Goal: Task Accomplishment & Management: Manage account settings

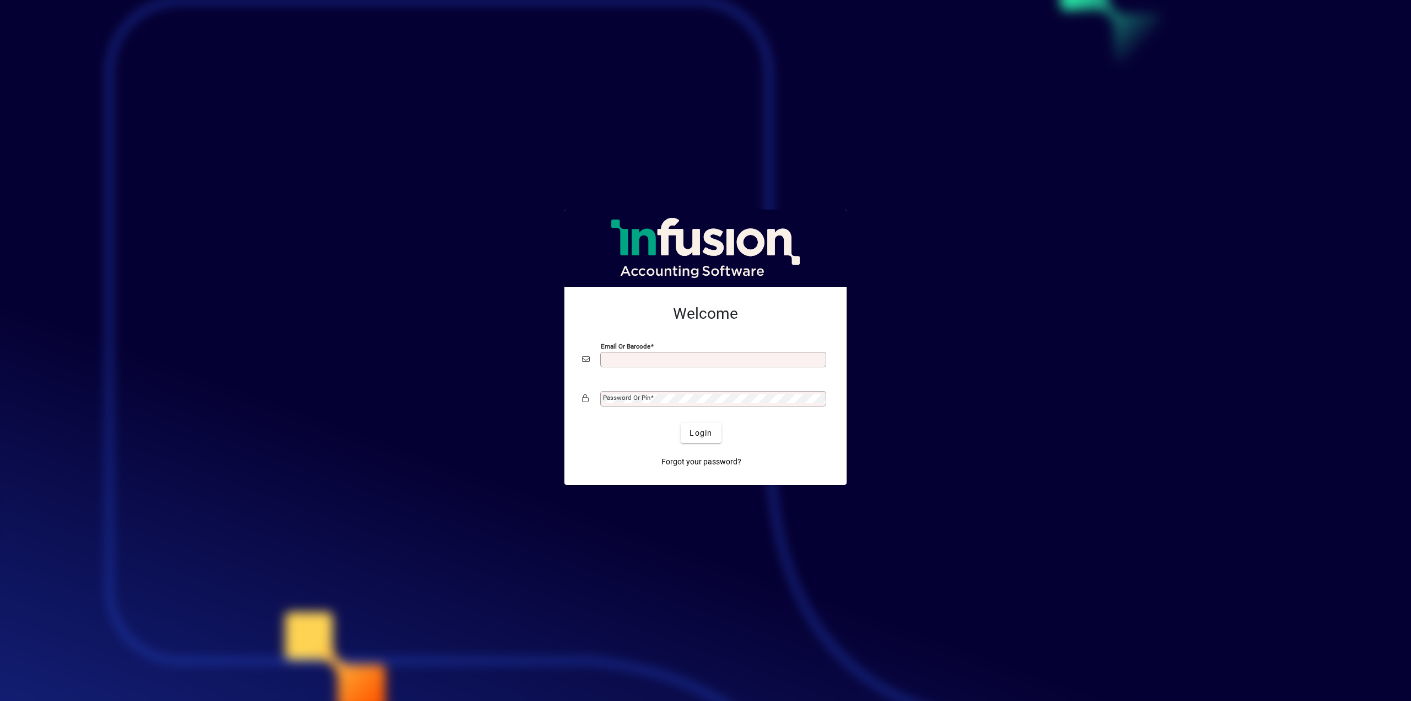
click at [758, 357] on input "Email or Barcode" at bounding box center [714, 359] width 223 height 9
type input "**********"
click at [691, 437] on span "Login" at bounding box center [701, 433] width 23 height 12
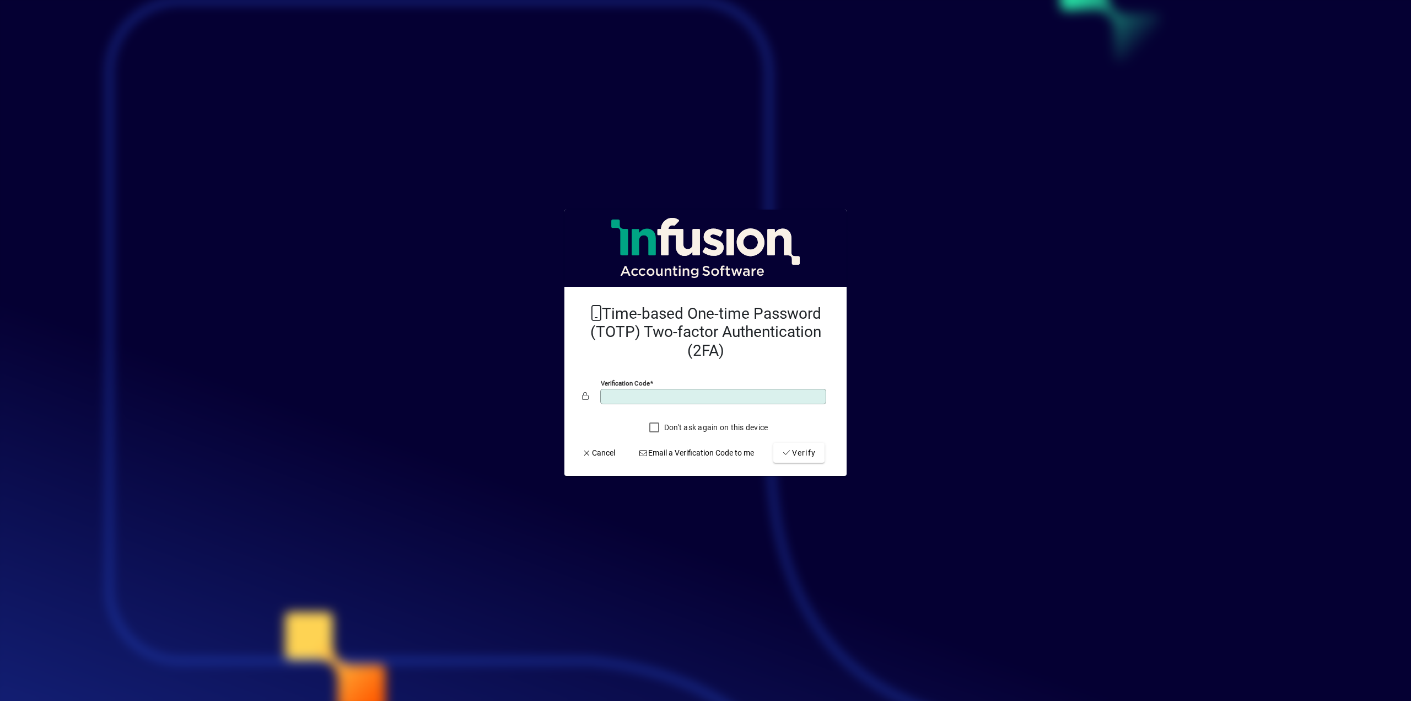
type input "******"
click at [794, 454] on span "Verify" at bounding box center [799, 453] width 34 height 12
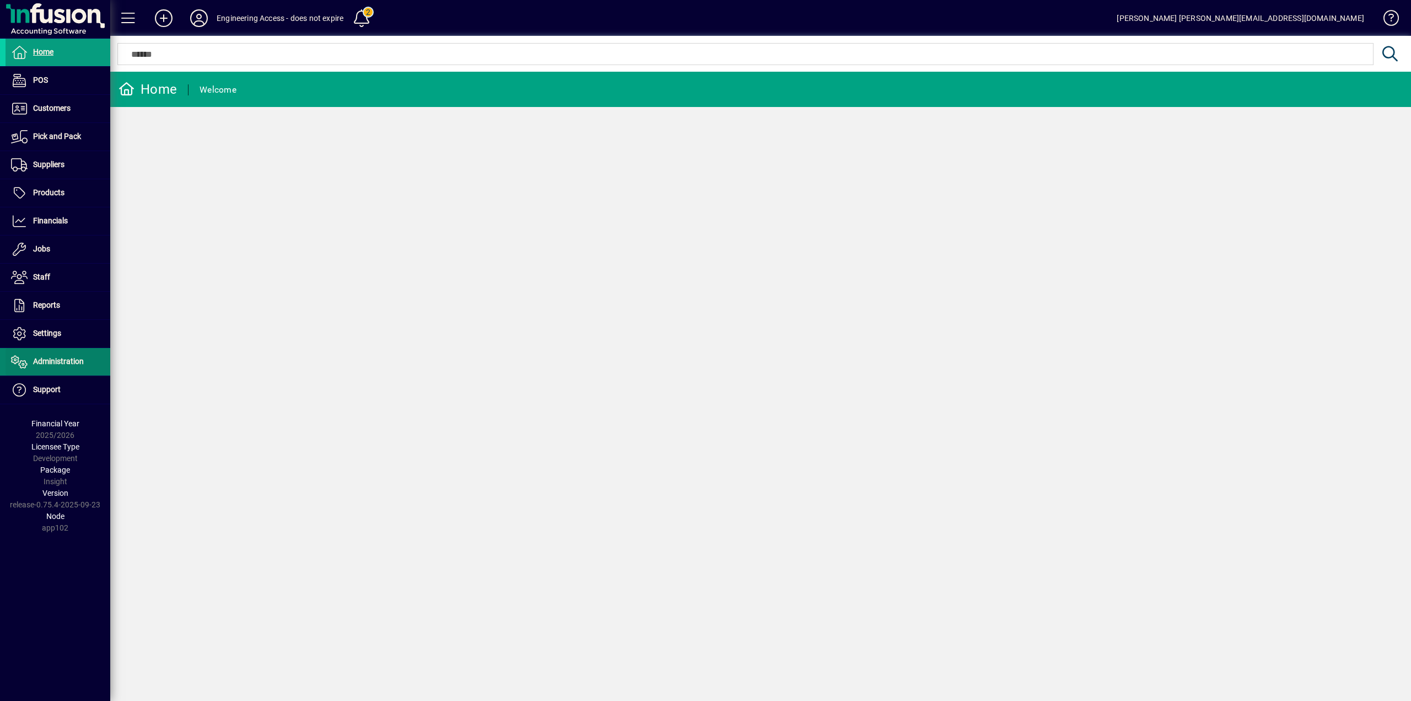
click at [60, 363] on span "Administration" at bounding box center [58, 361] width 51 height 9
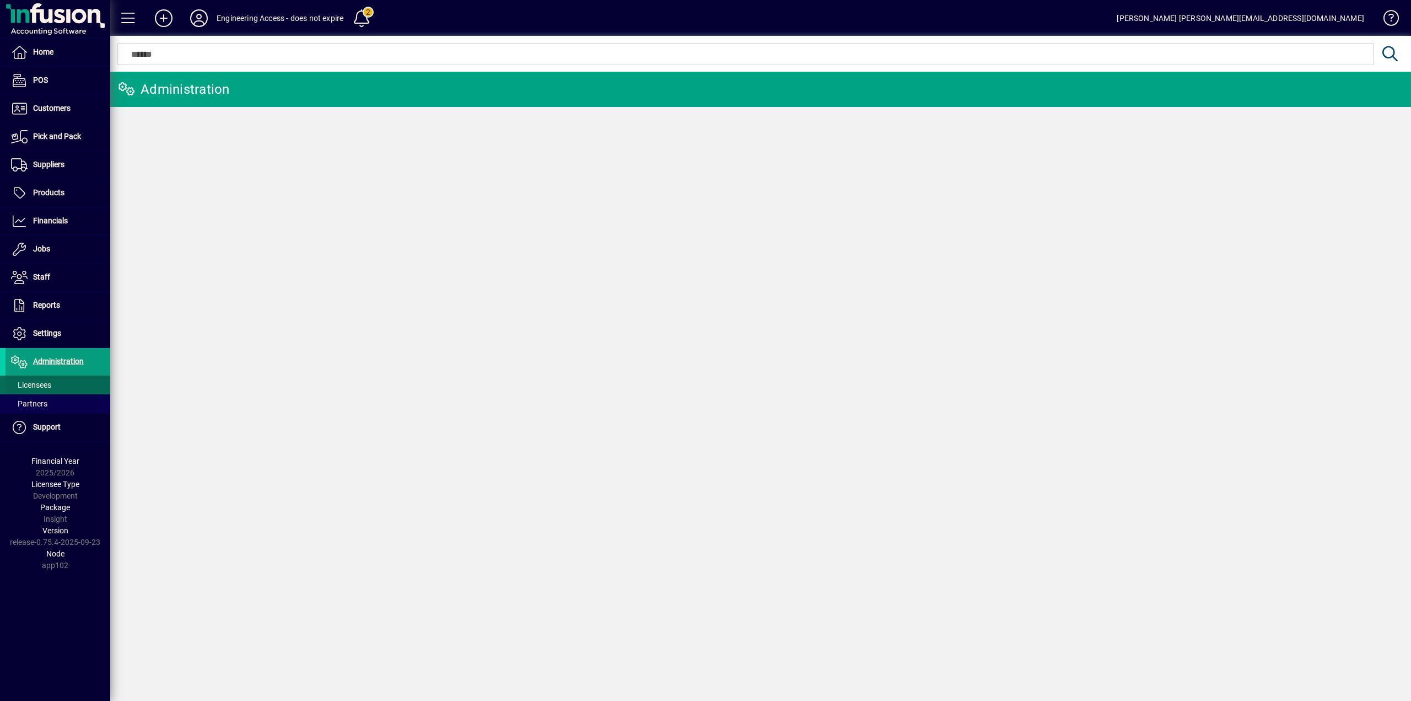
click at [25, 389] on span "Licensees" at bounding box center [31, 384] width 40 height 9
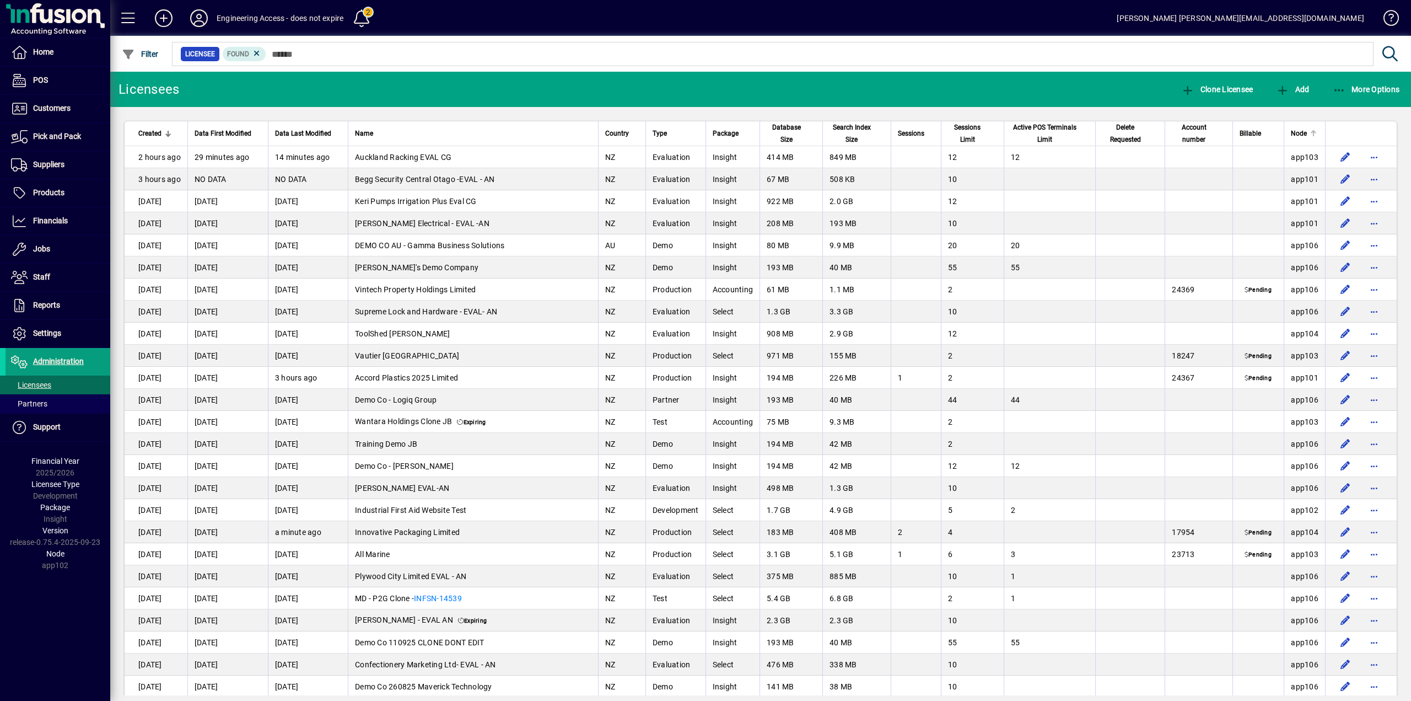
click at [1291, 128] on span "Node" at bounding box center [1299, 133] width 16 height 12
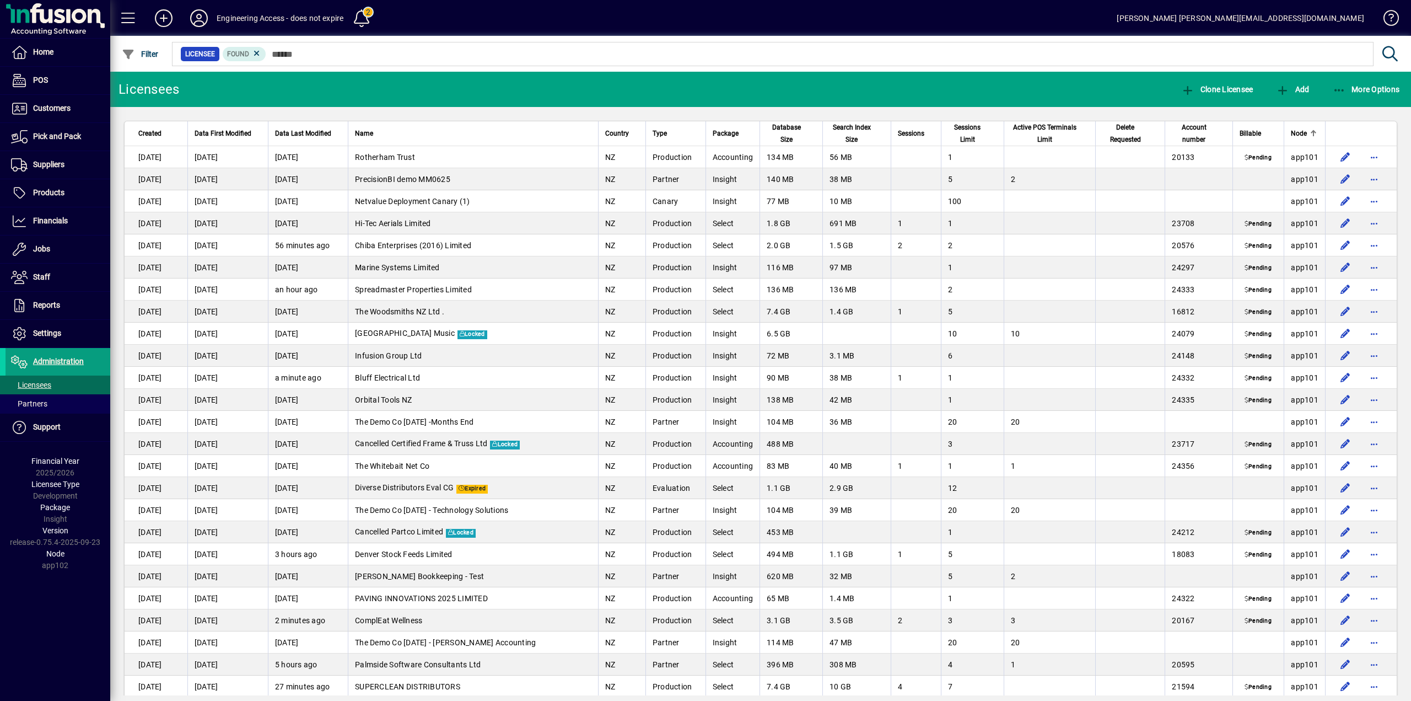
click at [1291, 128] on span "Node" at bounding box center [1299, 133] width 16 height 12
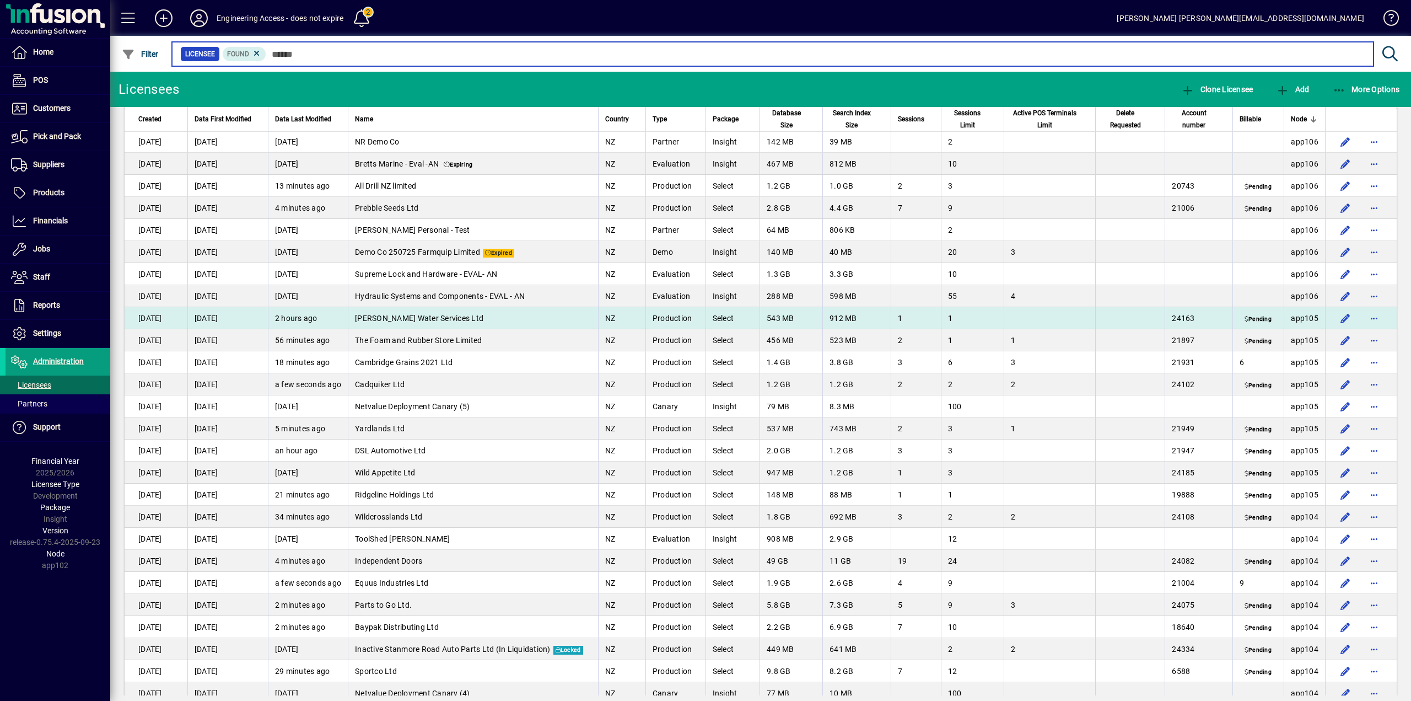
scroll to position [1433, 0]
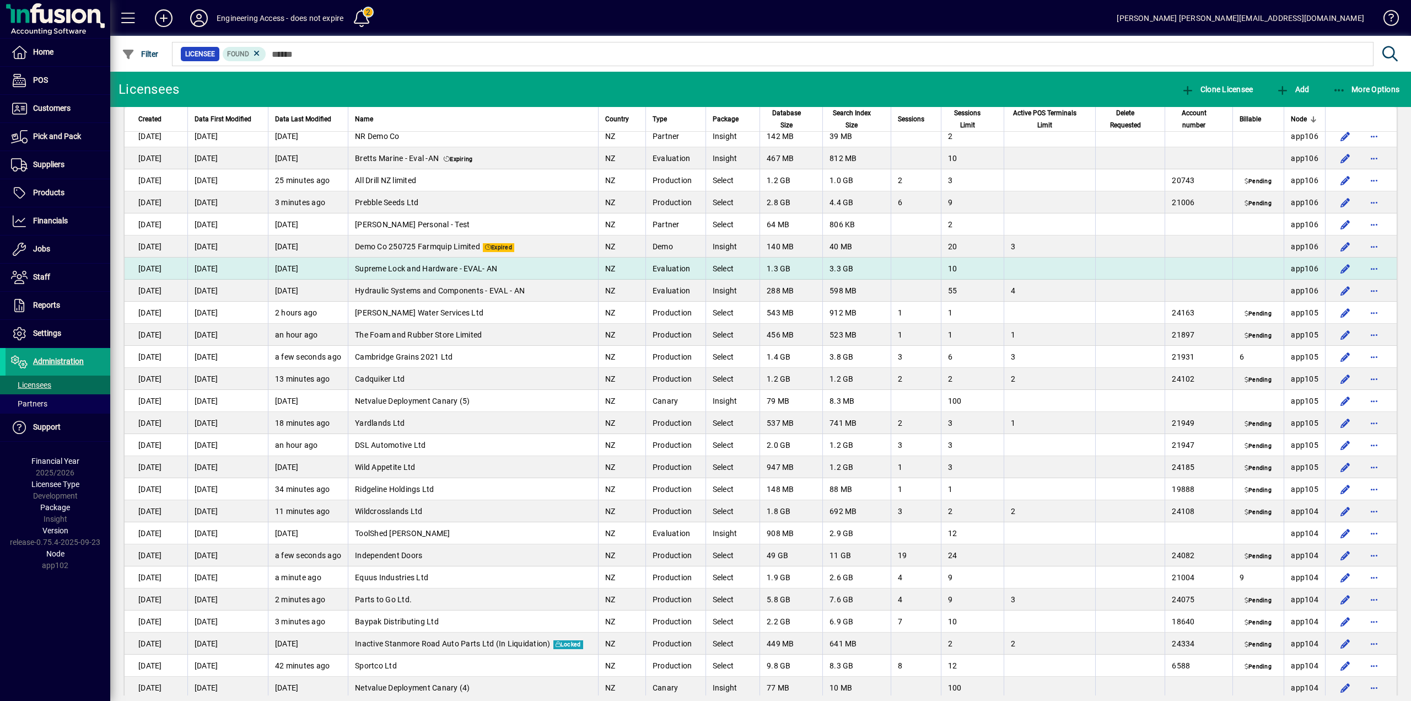
scroll to position [1433, 0]
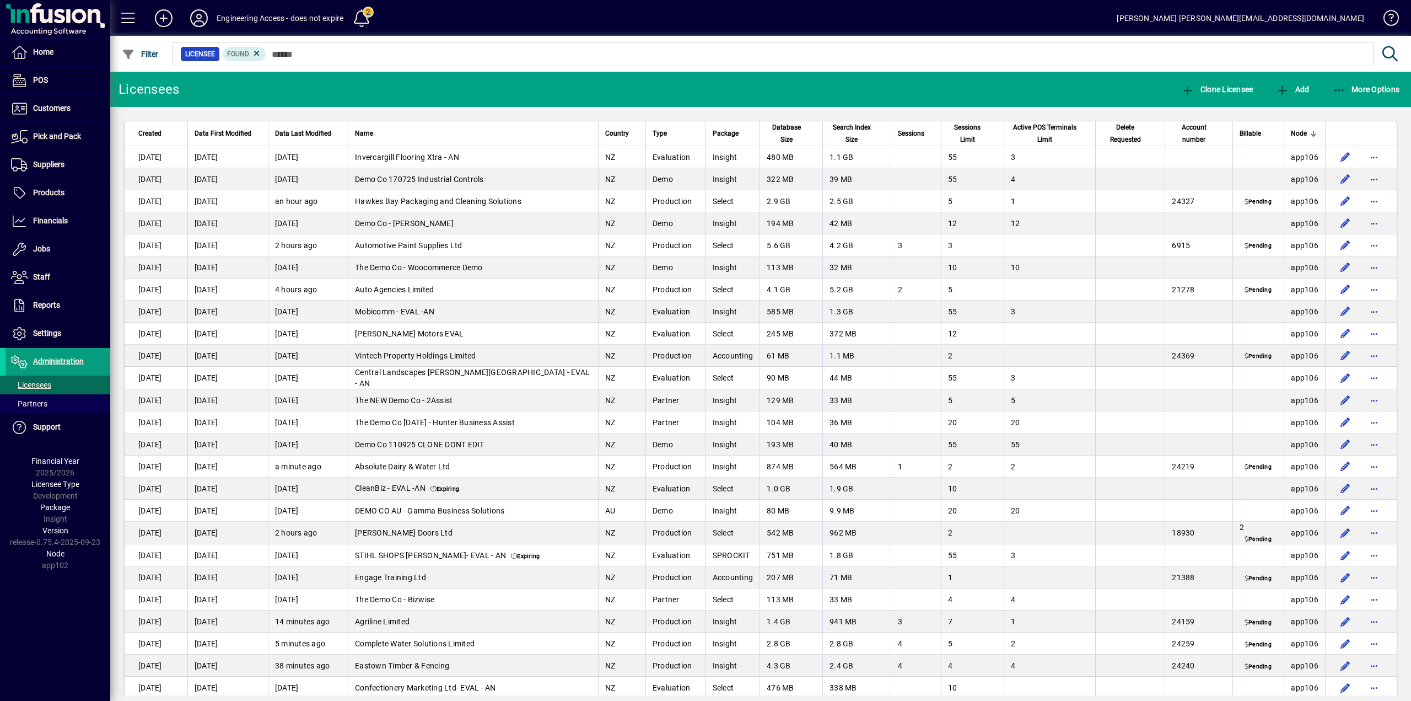
click at [1297, 133] on span "Node" at bounding box center [1299, 133] width 16 height 12
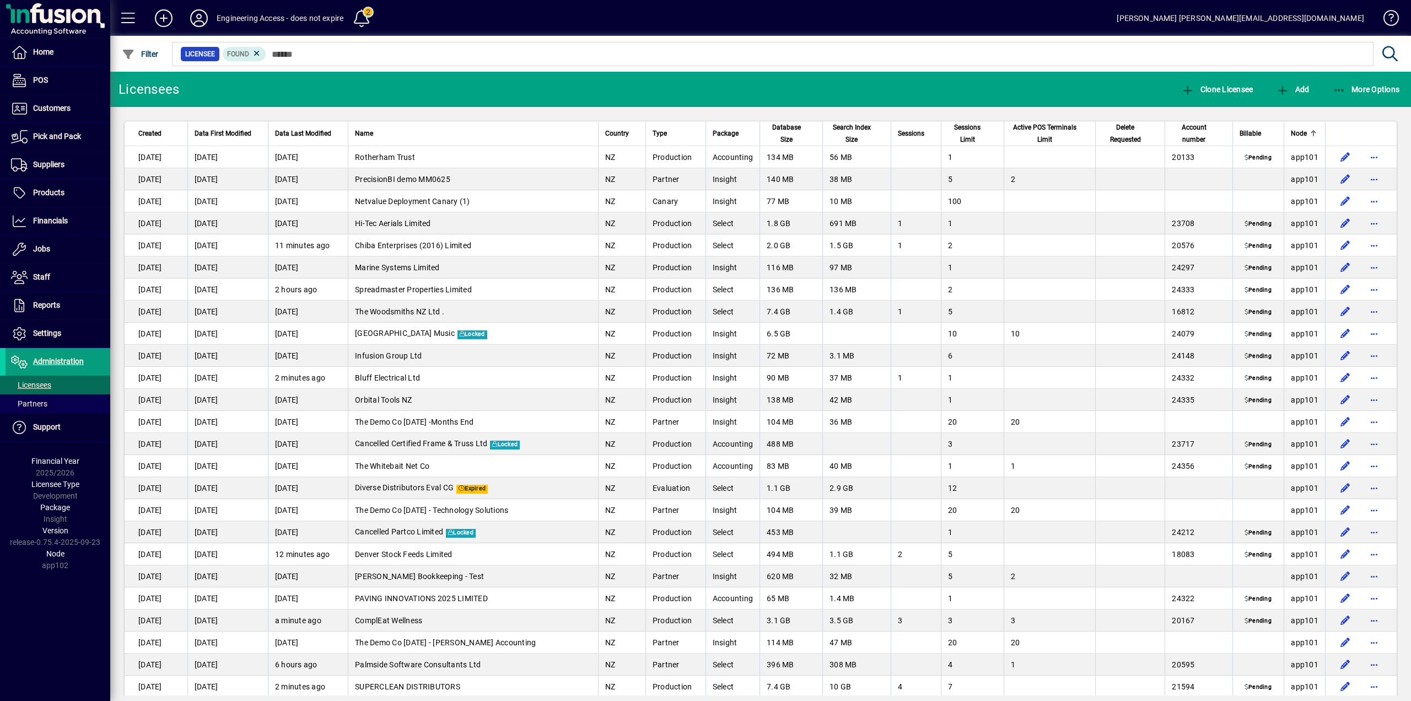
click at [1297, 133] on span "Node" at bounding box center [1299, 133] width 16 height 12
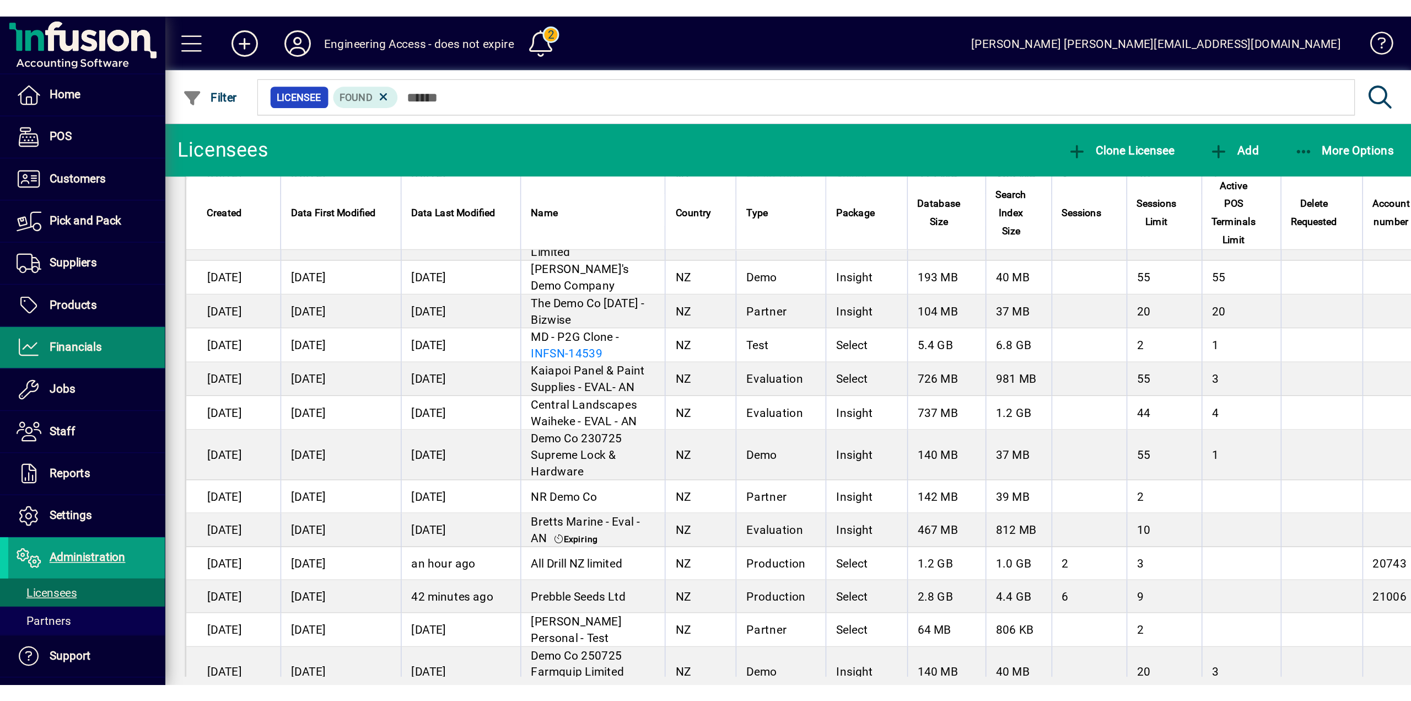
scroll to position [1252, 0]
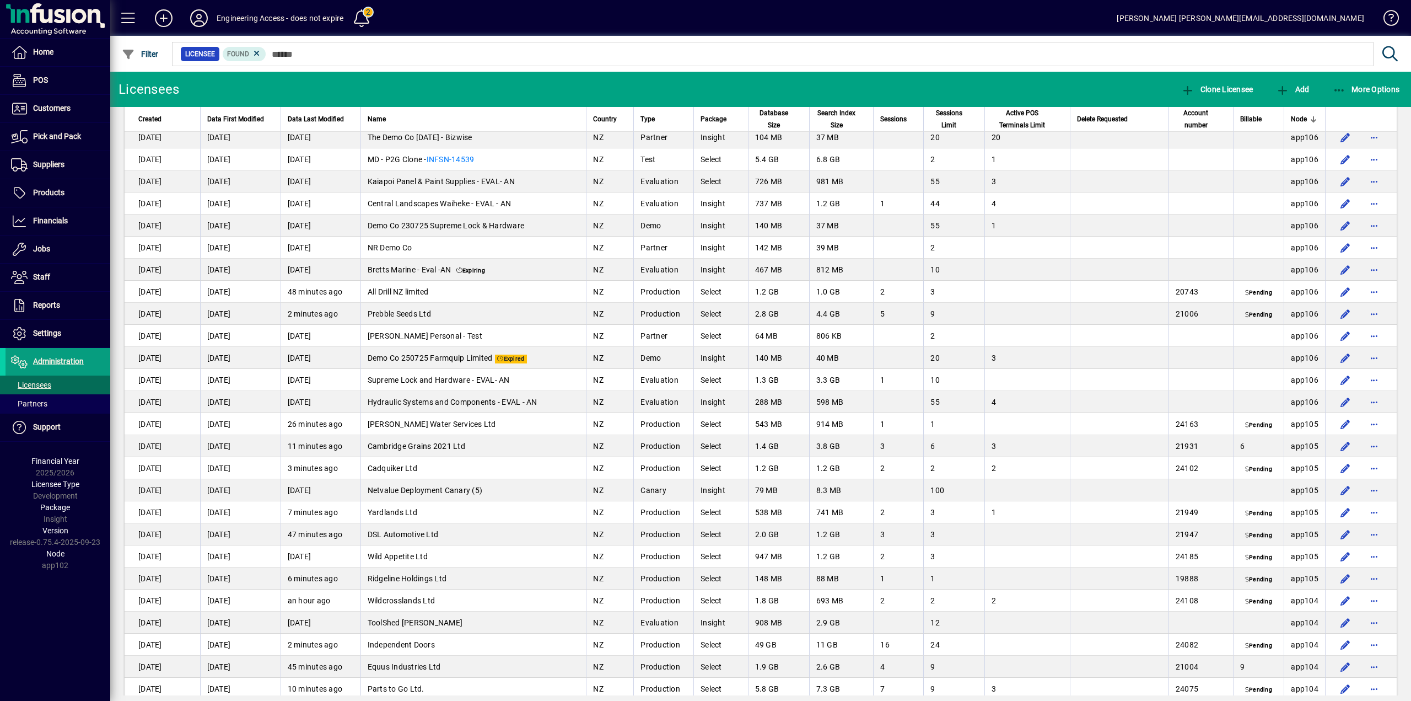
scroll to position [1378, 0]
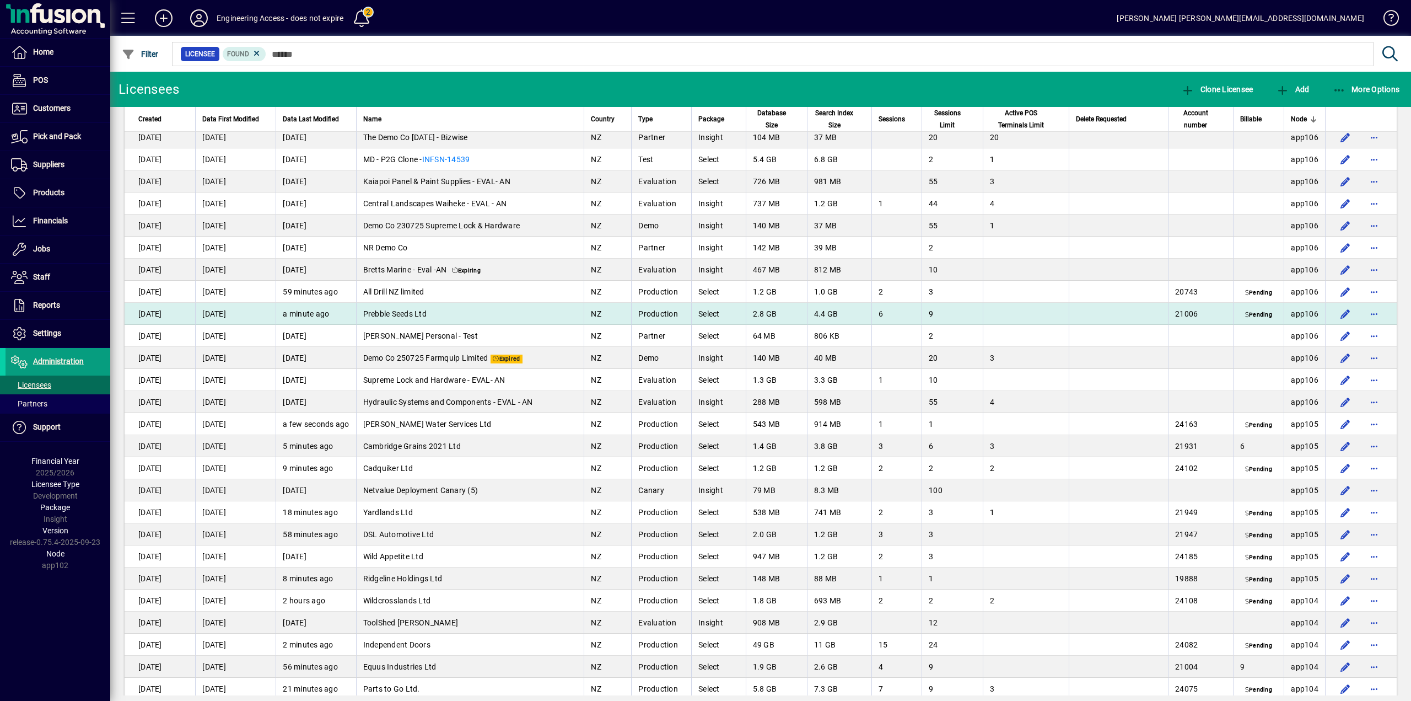
scroll to position [1433, 0]
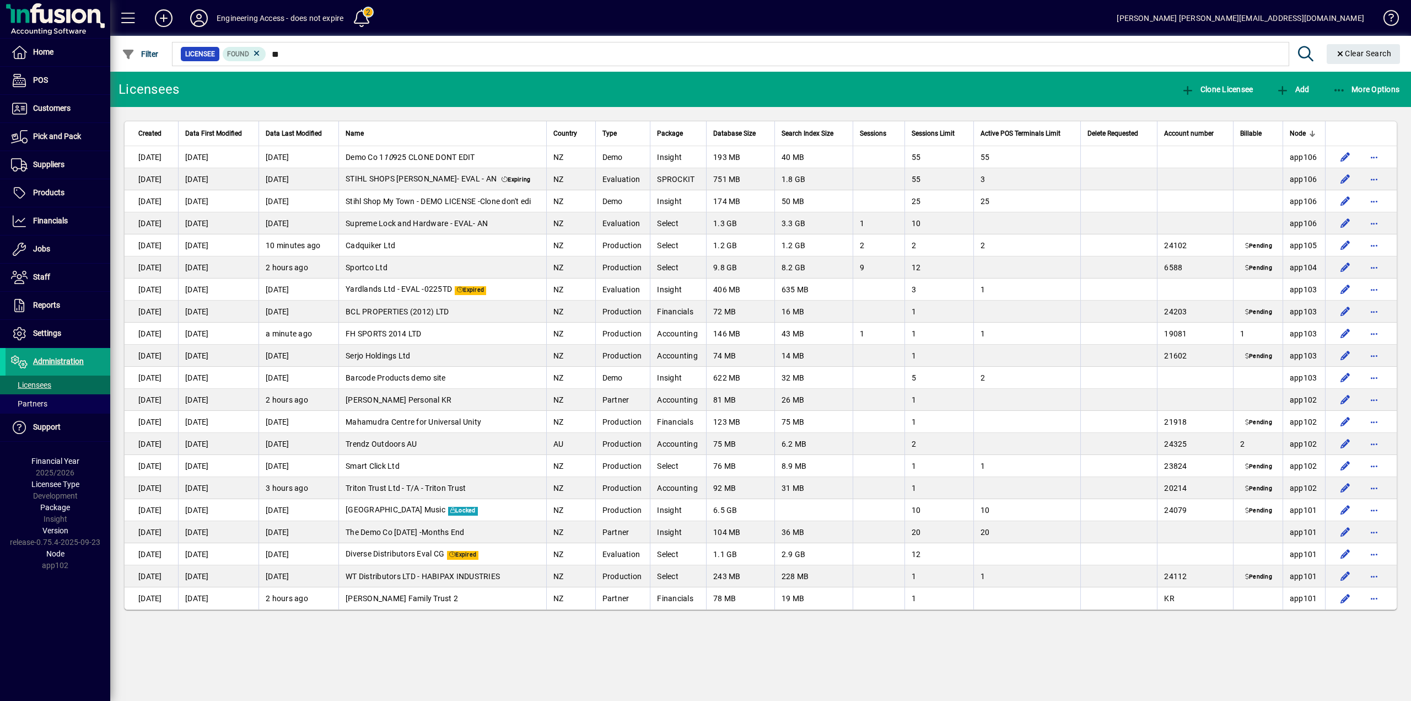
type input "*"
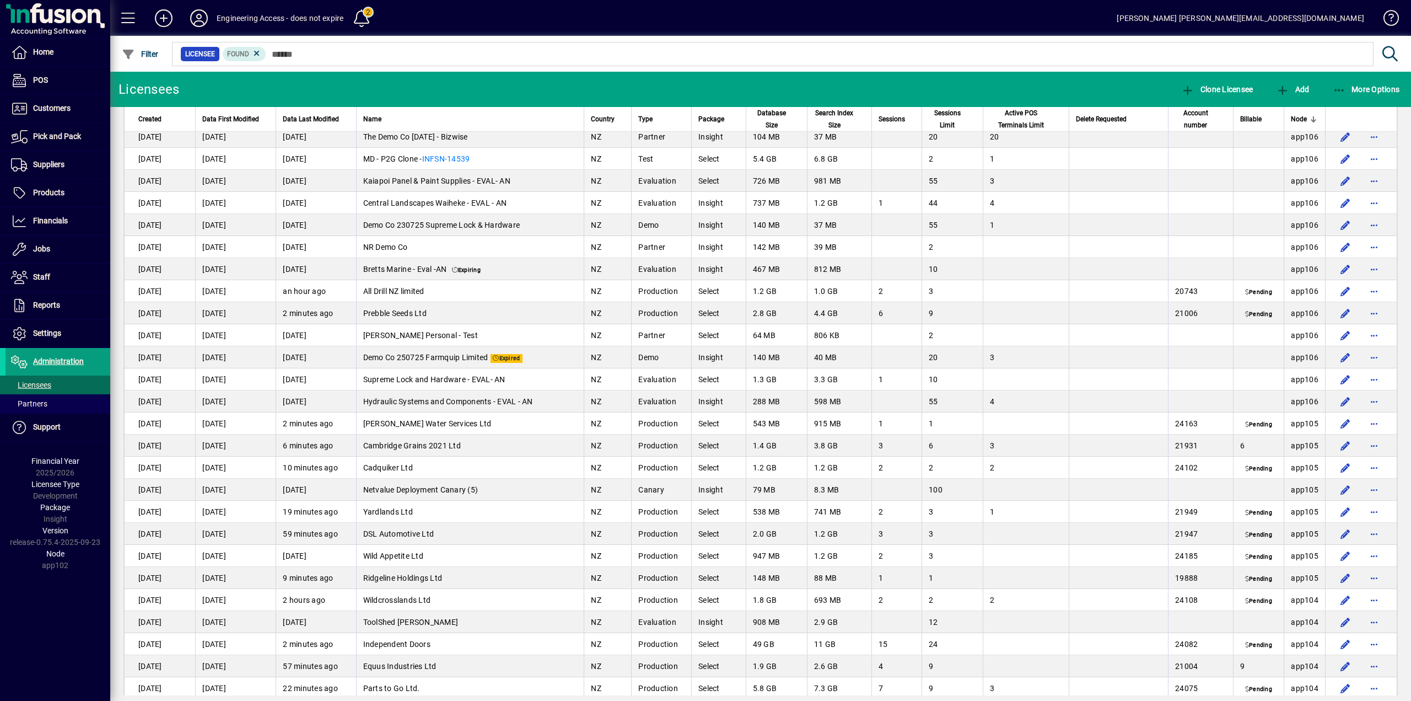
scroll to position [1378, 0]
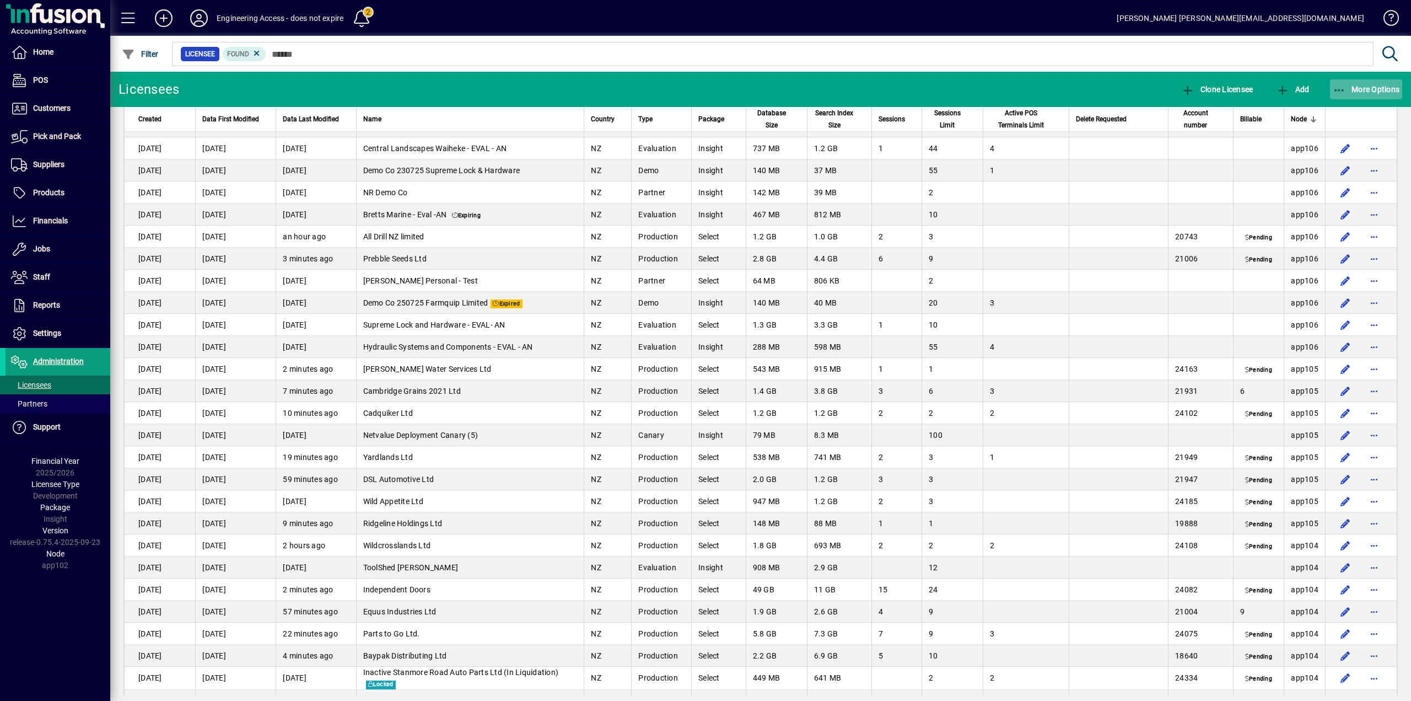
click at [1341, 90] on icon "button" at bounding box center [1340, 90] width 14 height 11
click at [1336, 112] on span "Export" at bounding box center [1356, 113] width 93 height 13
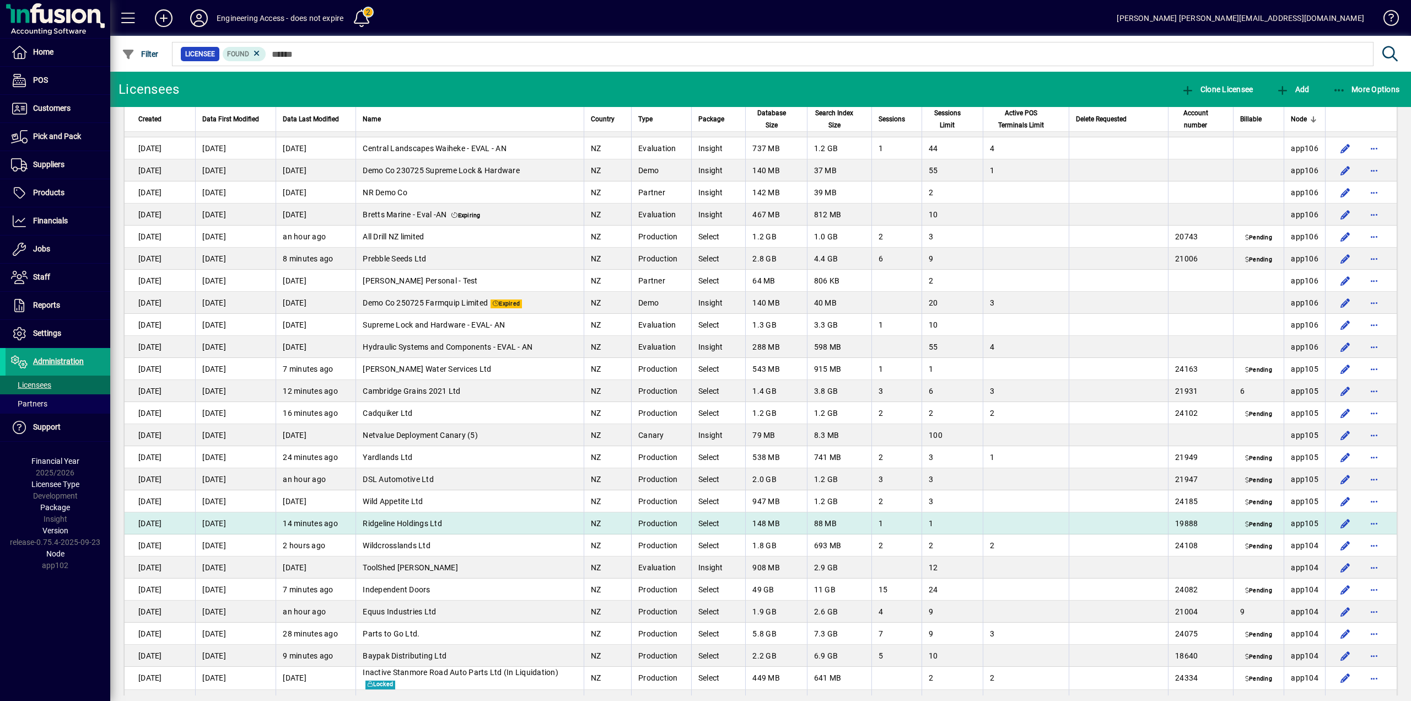
drag, startPoint x: 117, startPoint y: 523, endPoint x: 455, endPoint y: 525, distance: 337.4
click at [455, 525] on app-page-flat "Created Data First Modified Data Last Modified Name Country Type Package Databa…" at bounding box center [760, 401] width 1301 height 588
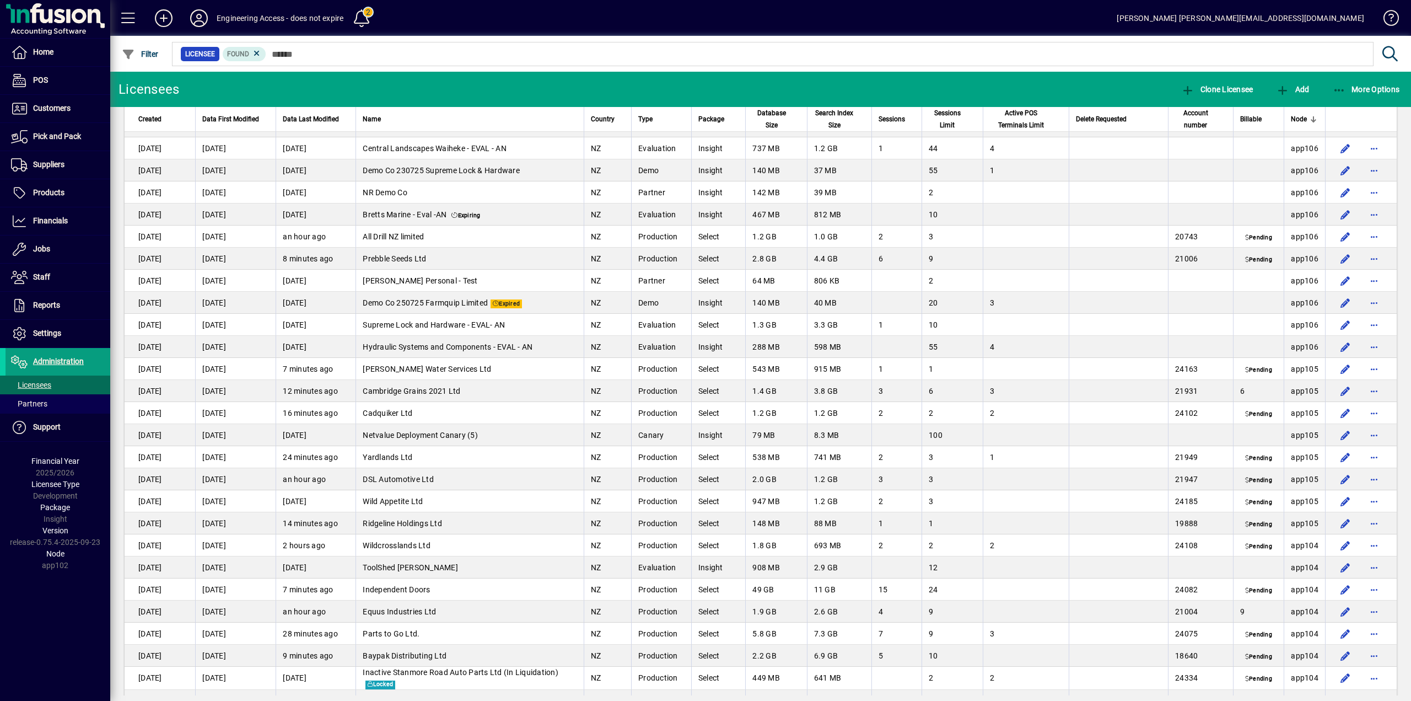
click at [116, 293] on app-page-flat "Created Data First Modified Data Last Modified Name Country Type Package Databa…" at bounding box center [760, 401] width 1301 height 588
drag, startPoint x: 117, startPoint y: 364, endPoint x: 117, endPoint y: 348, distance: 16.0
click at [117, 348] on app-page-flat "Created Data First Modified Data Last Modified Name Country Type Package Databa…" at bounding box center [760, 401] width 1301 height 588
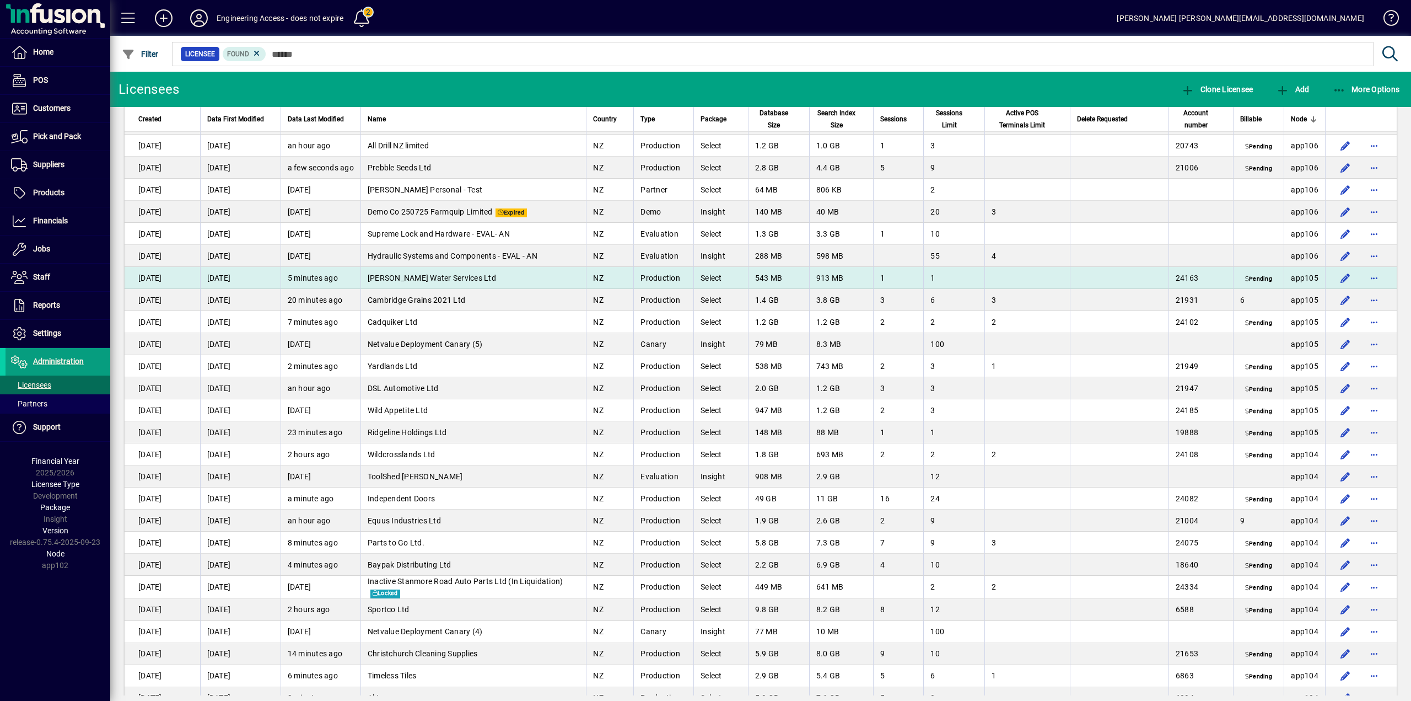
scroll to position [1488, 0]
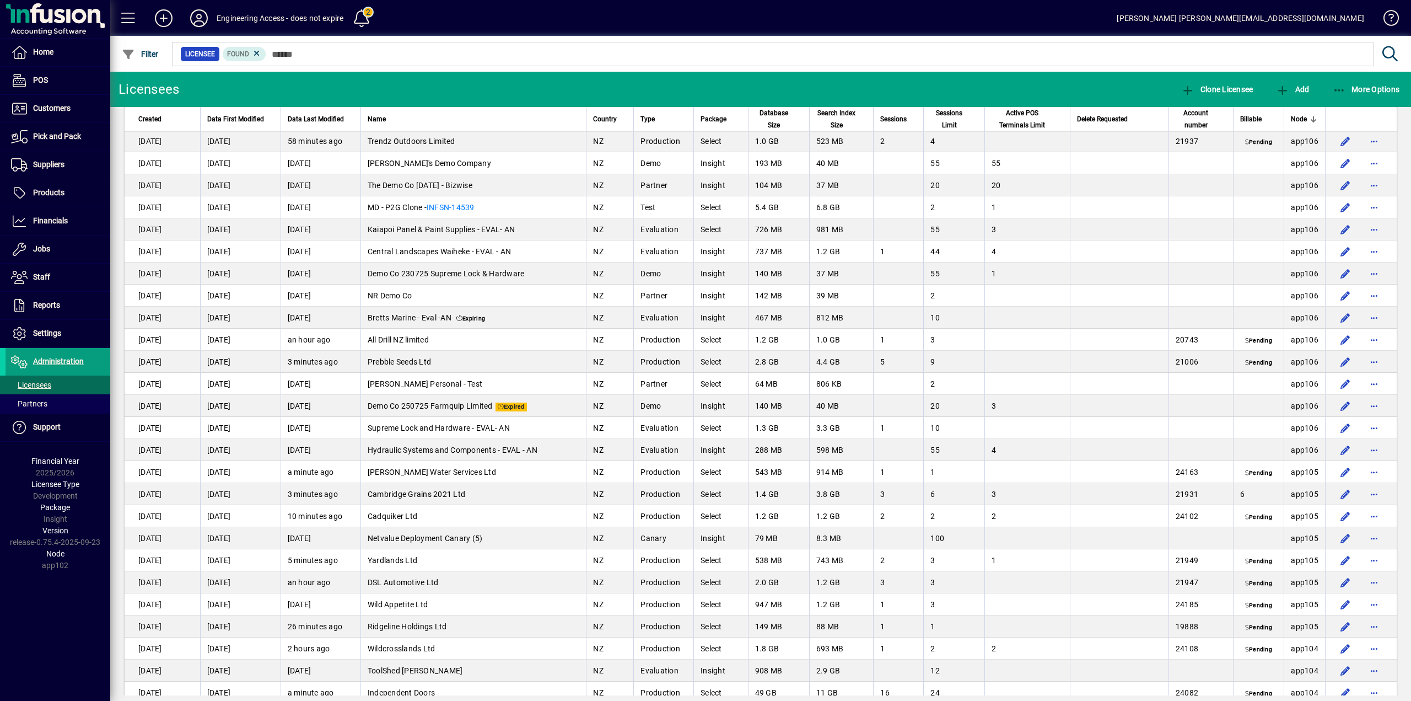
scroll to position [1323, 0]
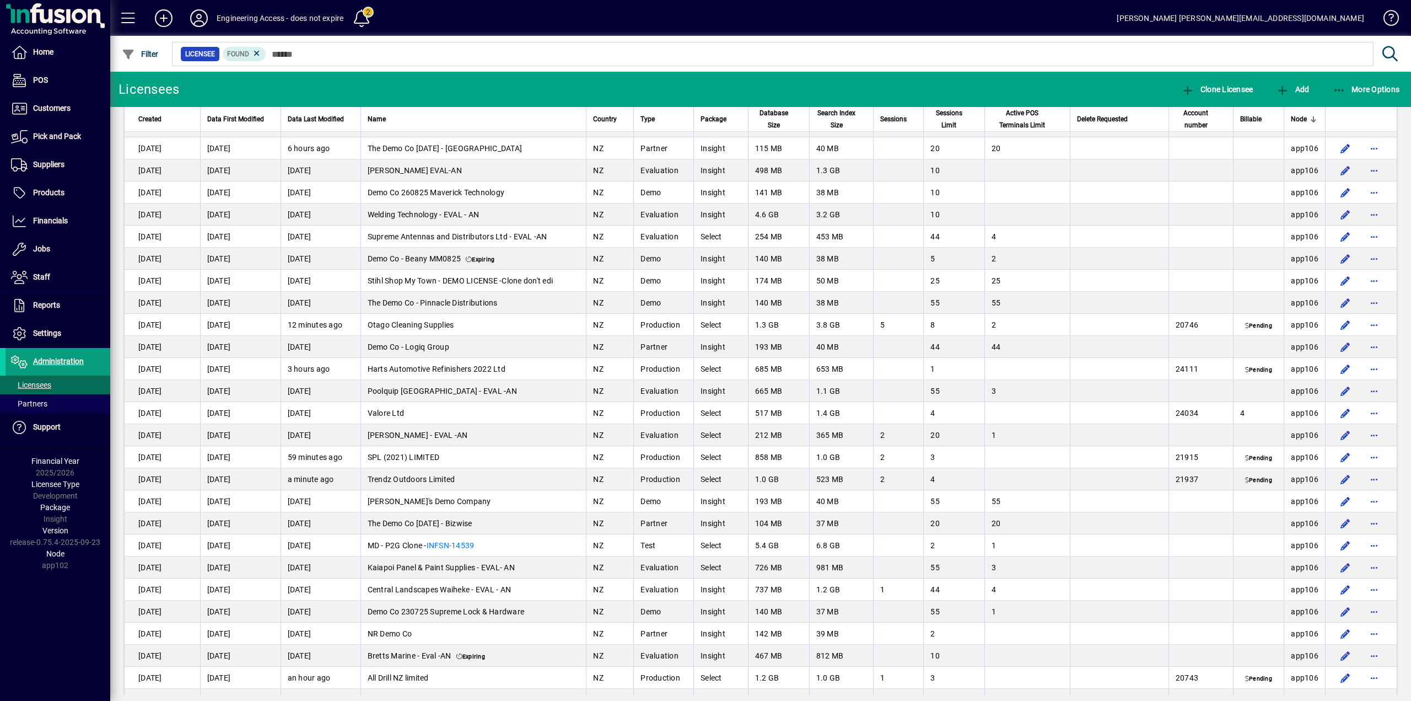
scroll to position [1323, 0]
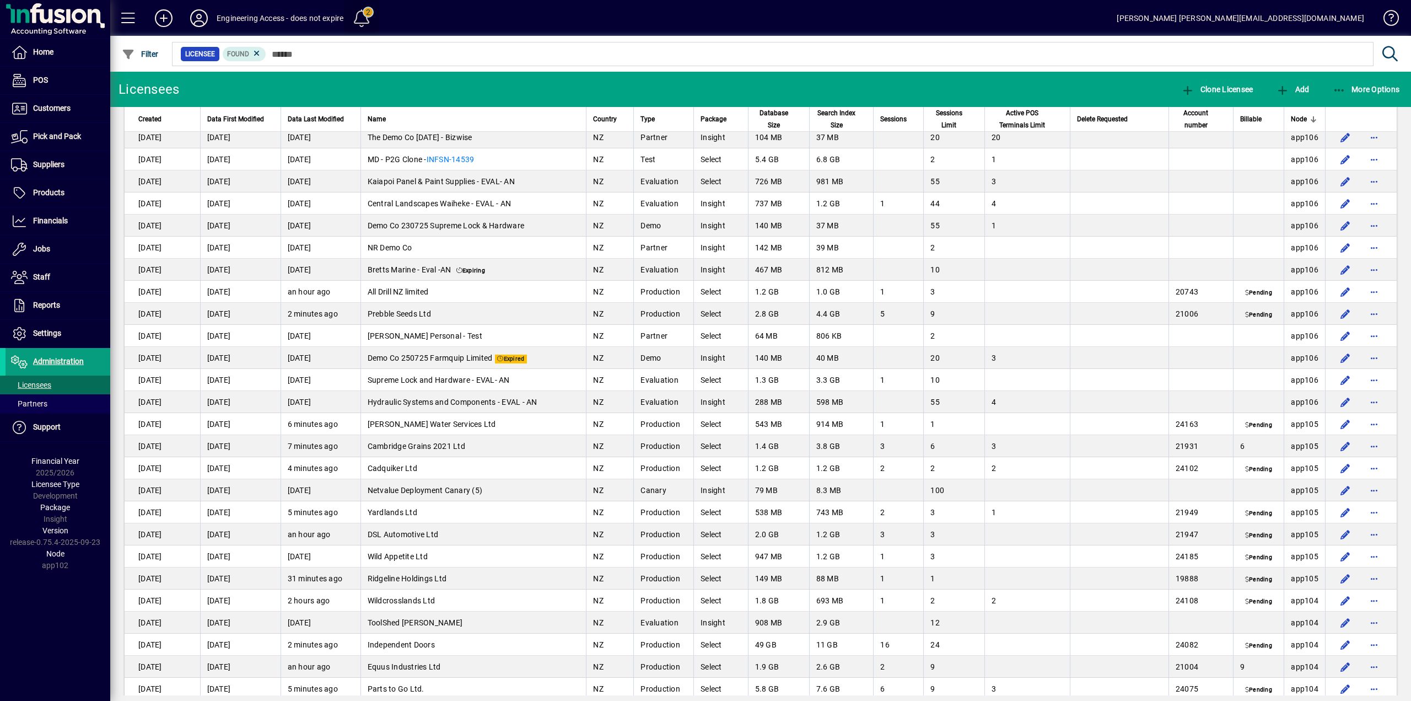
click at [364, 20] on span at bounding box center [361, 18] width 26 height 26
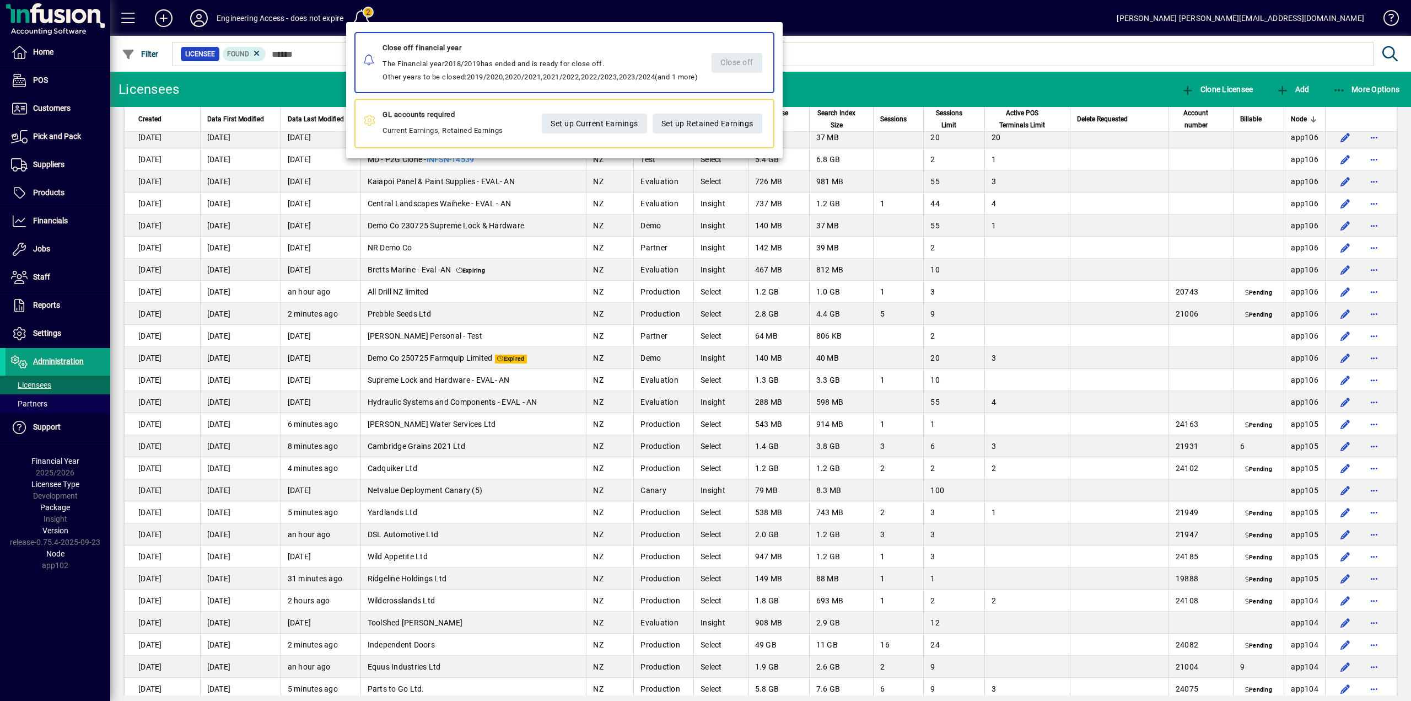
click at [755, 66] on div "Close off" at bounding box center [737, 62] width 56 height 42
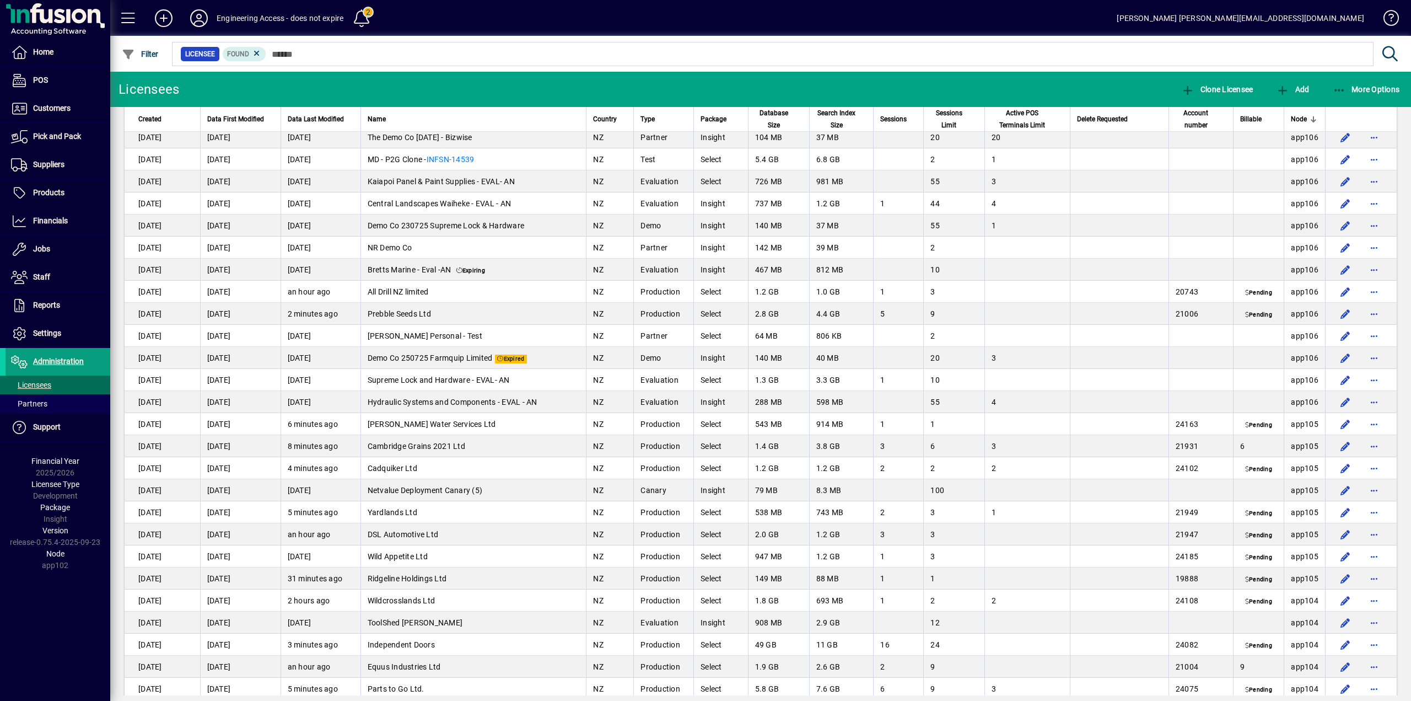
click at [361, 17] on span at bounding box center [361, 18] width 26 height 26
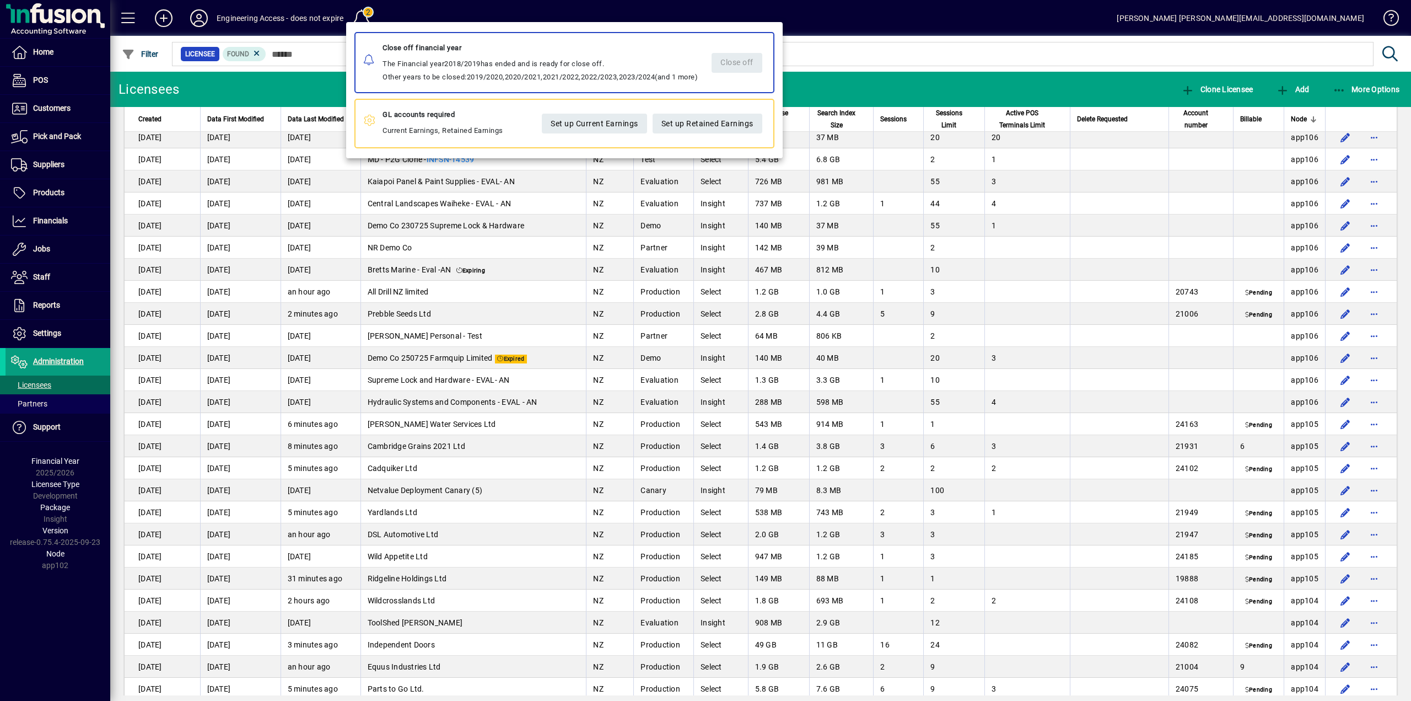
click at [836, 44] on div at bounding box center [705, 350] width 1411 height 701
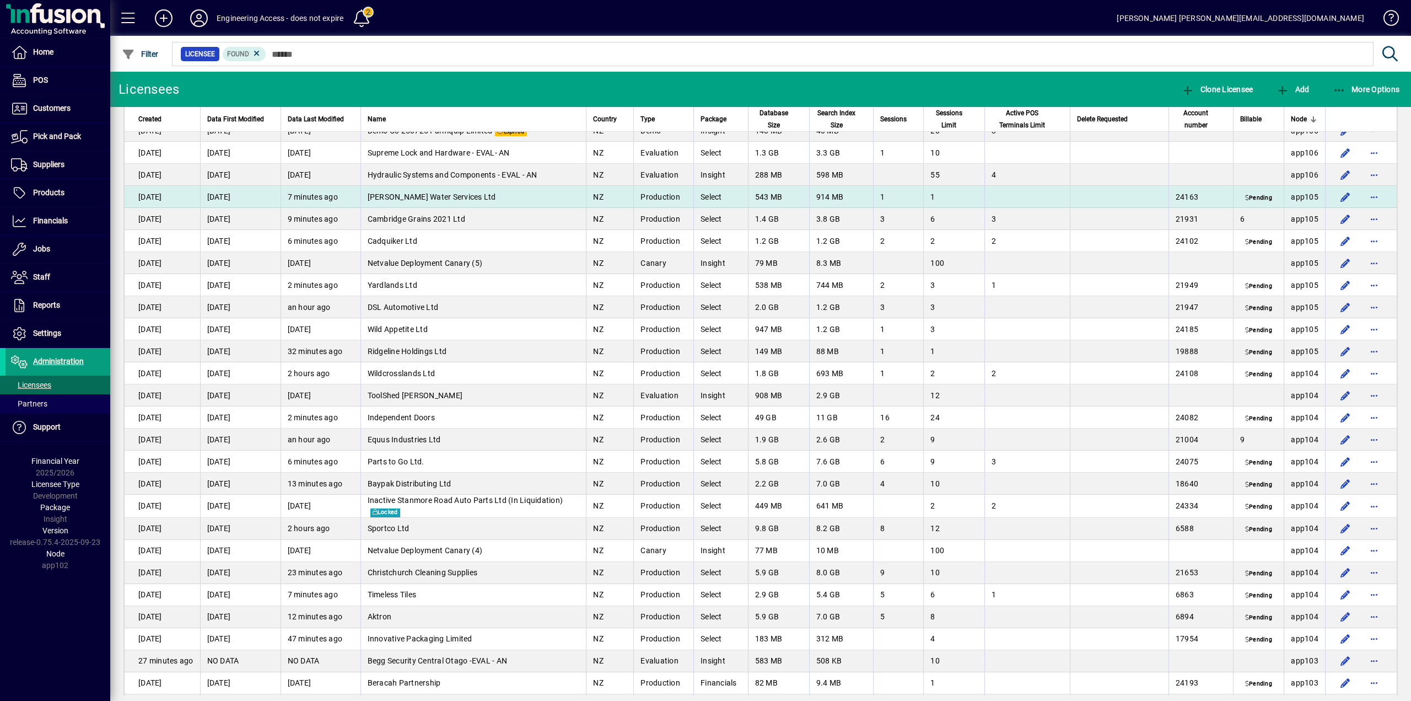
scroll to position [1544, 0]
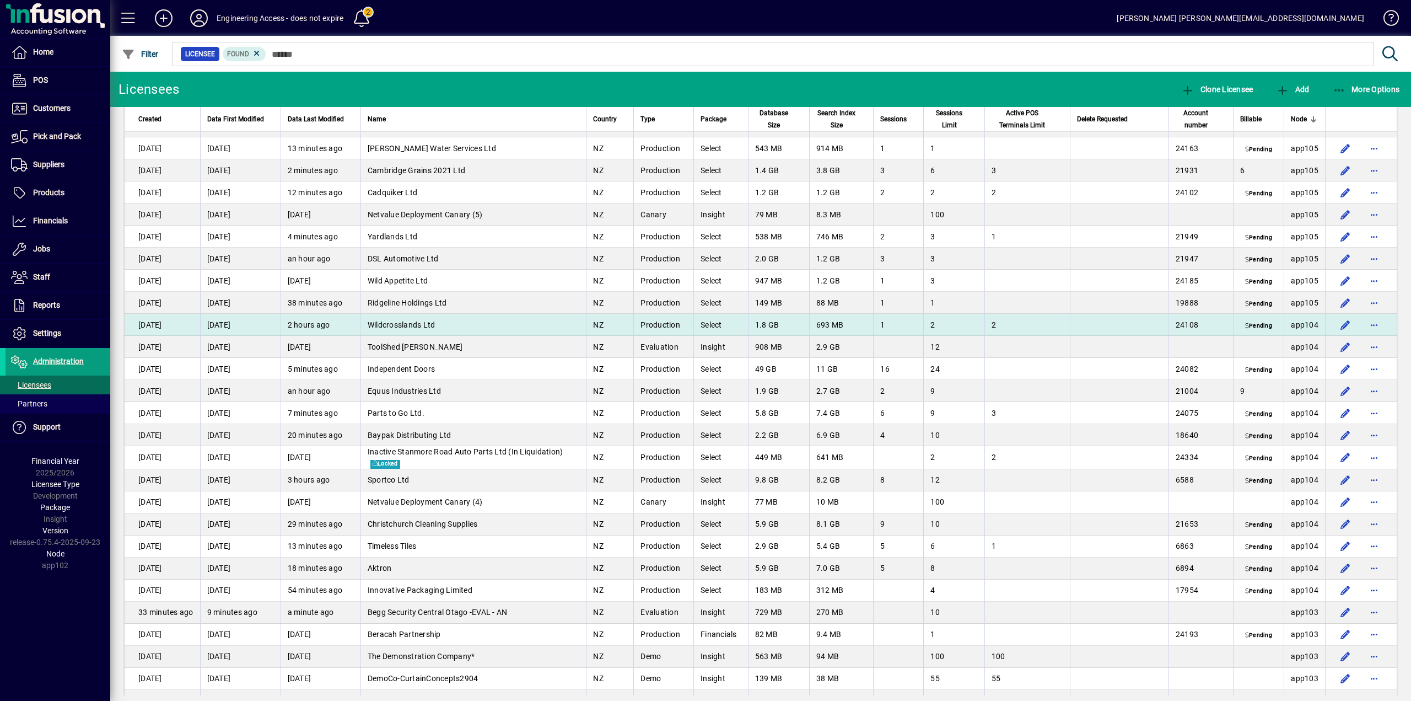
scroll to position [1544, 0]
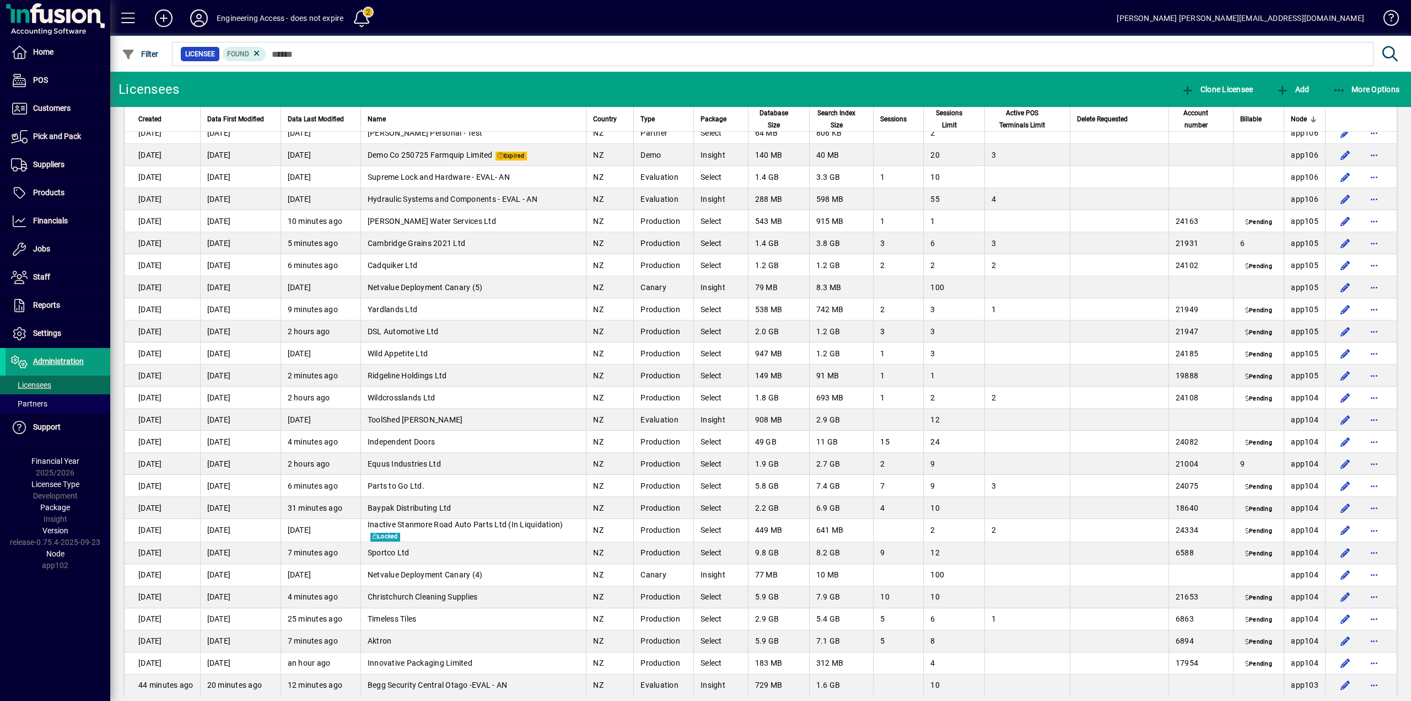
scroll to position [1544, 0]
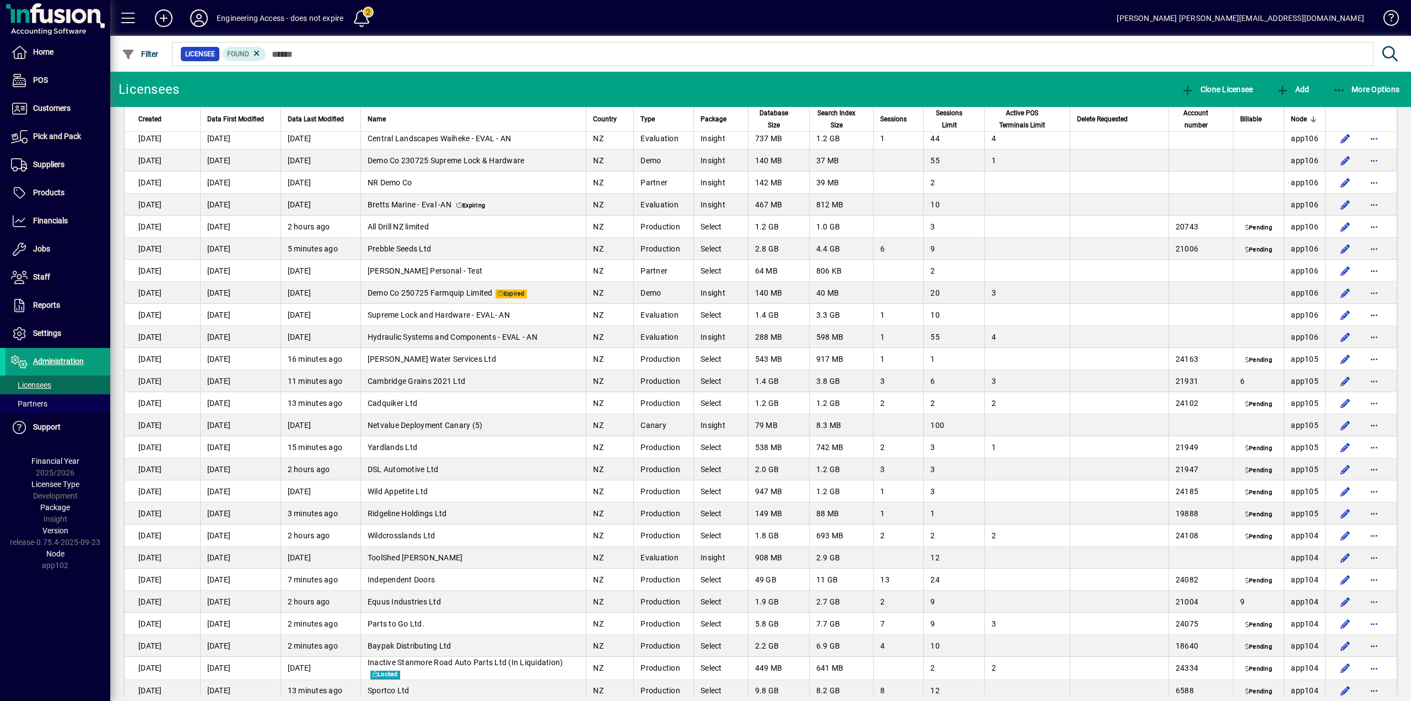
scroll to position [1433, 0]
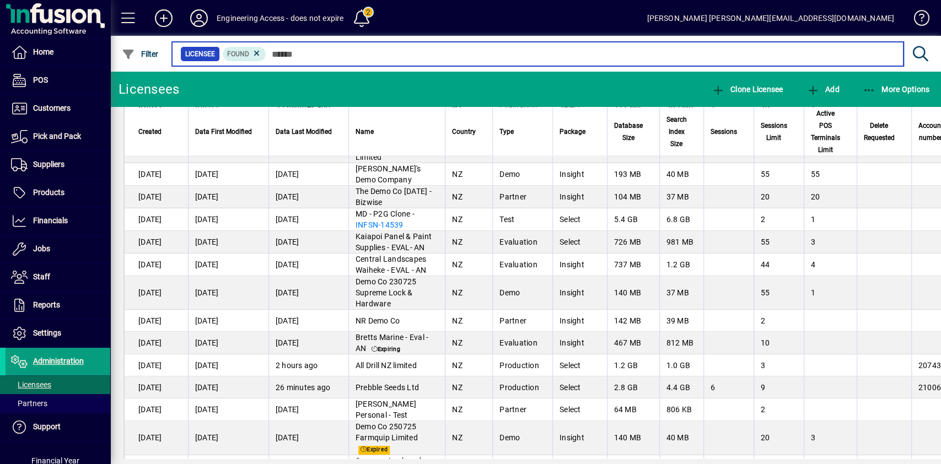
scroll to position [1433, 0]
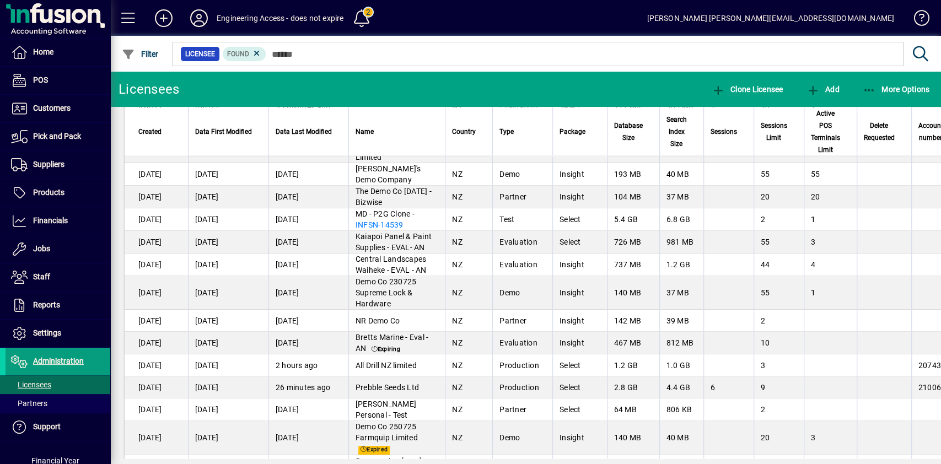
drag, startPoint x: 705, startPoint y: 2, endPoint x: 592, endPoint y: 25, distance: 115.9
click at [592, 25] on mat-toolbar-row "Engineering Access - does not expire 2 Ron ron.snoek@netvalue.nz" at bounding box center [525, 18] width 831 height 36
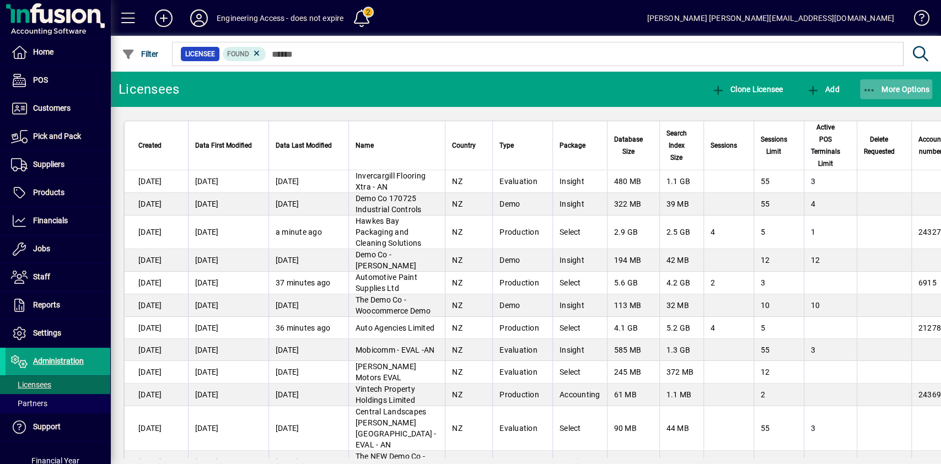
click at [868, 83] on span "button" at bounding box center [896, 89] width 73 height 26
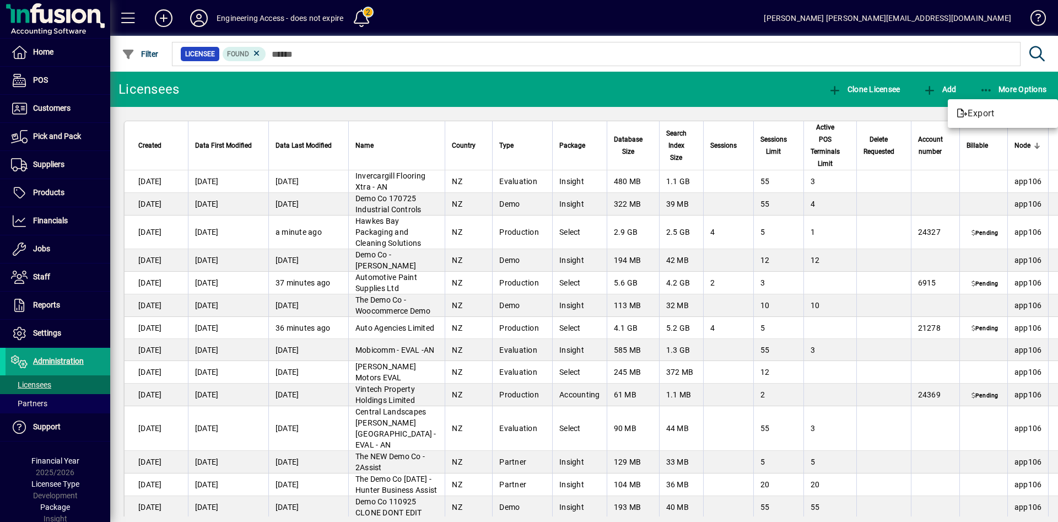
drag, startPoint x: 885, startPoint y: 1, endPoint x: 742, endPoint y: 20, distance: 144.0
click at [742, 20] on div at bounding box center [529, 261] width 1058 height 522
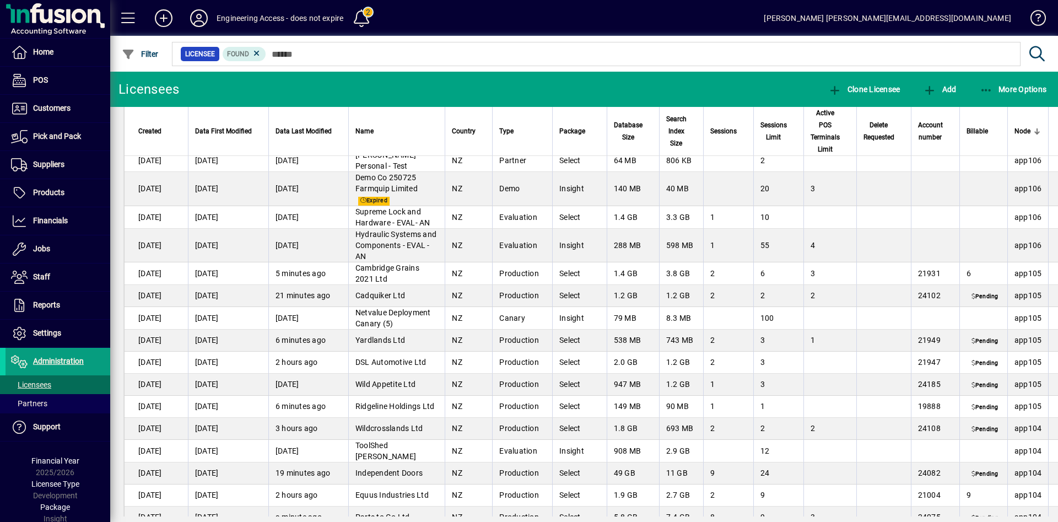
scroll to position [1741, 0]
